Goal: Find specific fact: Find contact information

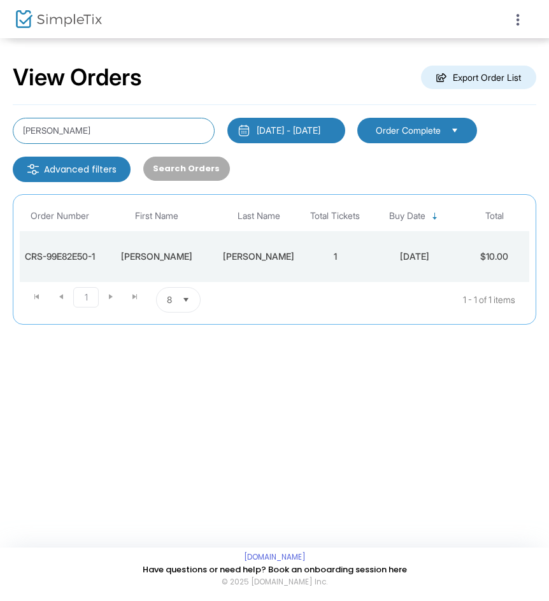
drag, startPoint x: 118, startPoint y: 136, endPoint x: -1, endPoint y: 127, distance: 118.8
click at [0, 127] on html "Processing... please wait Box Office Sell Tickets Bookings Sell Season Pass Ven…" at bounding box center [274, 300] width 549 height 601
paste input "[PERSON_NAME]"
type input "[PERSON_NAME]"
click at [215, 248] on td "Gasmer" at bounding box center [258, 256] width 89 height 51
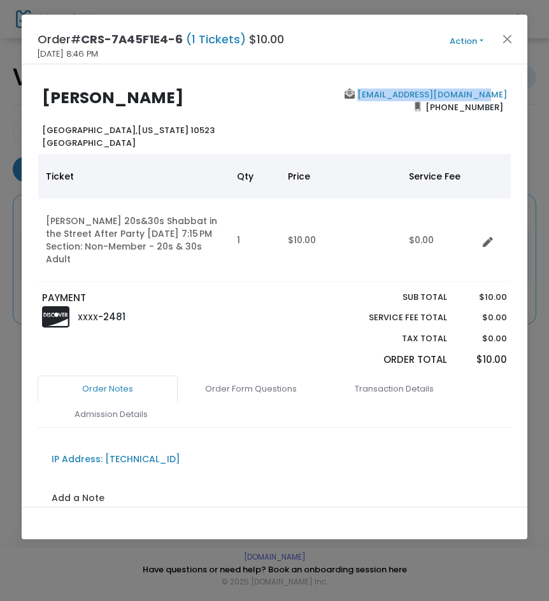
drag, startPoint x: 506, startPoint y: 92, endPoint x: 368, endPoint y: 92, distance: 138.9
click at [368, 92] on div "[PERSON_NAME], [US_STATE] [GEOGRAPHIC_DATA] [EMAIL_ADDRESS][DOMAIN_NAME] [PHONE…" at bounding box center [275, 119] width 486 height 61
copy link "[EMAIL_ADDRESS][DOMAIN_NAME]"
drag, startPoint x: 501, startPoint y: 113, endPoint x: 434, endPoint y: 111, distance: 66.9
click at [434, 111] on div "[EMAIL_ADDRESS][DOMAIN_NAME] [PHONE_NUMBER]" at bounding box center [394, 119] width 239 height 61
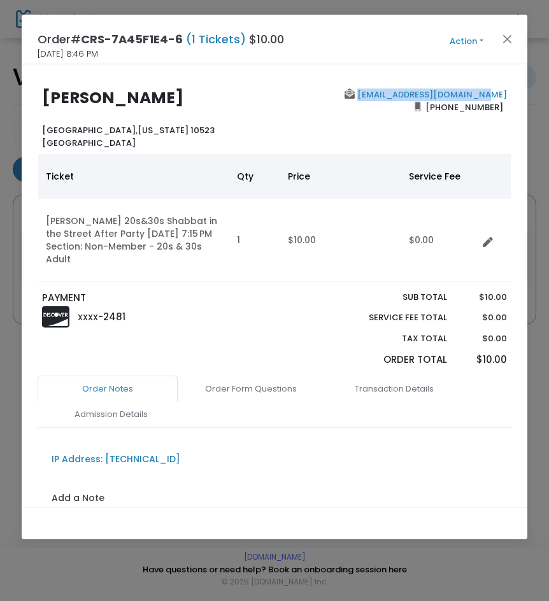
copy span "[PHONE_NUMBER]"
